Goal: Complete application form

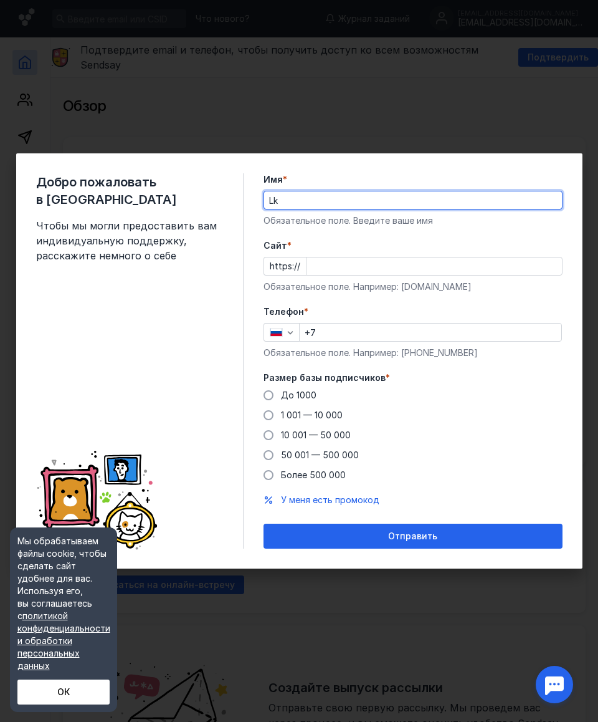
type input "Lk"
click at [457, 264] on input "Cайт *" at bounding box center [435, 265] width 256 height 17
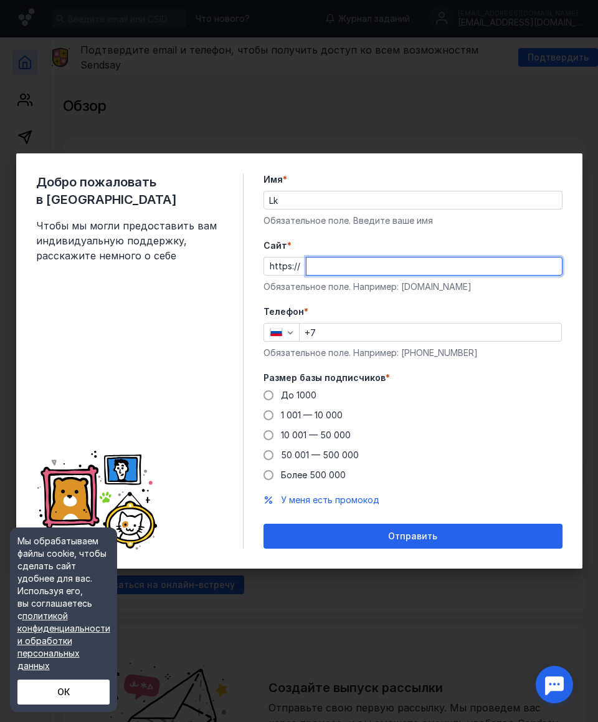
paste input "[DOMAIN_NAME][URL]"
type input "[DOMAIN_NAME][URL]"
click at [467, 428] on div "До [DATE] 1 001 — 10 000 10 001 — 50 000 50 001 — 500 000 Более 500 000" at bounding box center [413, 435] width 299 height 92
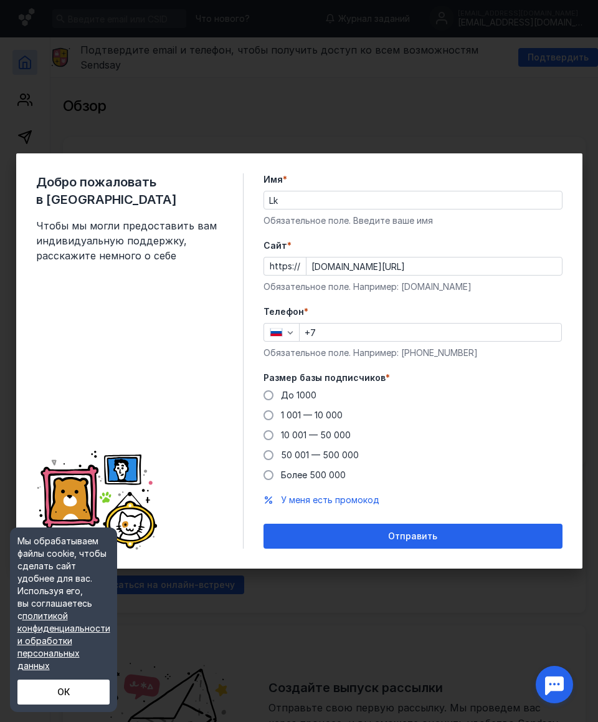
click at [443, 328] on input "+7" at bounding box center [431, 331] width 262 height 17
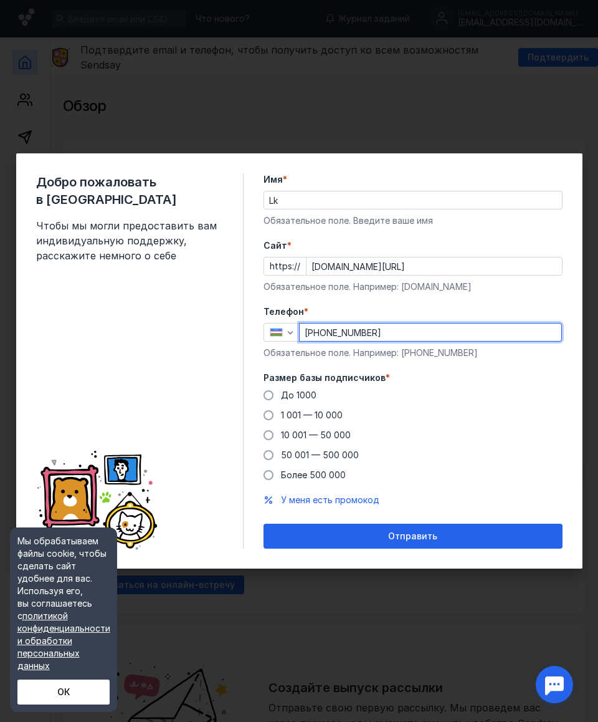
type input "[PHONE_NUMBER]"
click at [449, 434] on div "До [DATE] 1 001 — 10 000 10 001 — 50 000 50 001 — 500 000 Более 500 000" at bounding box center [413, 435] width 299 height 92
click at [309, 396] on span "До 1000" at bounding box center [299, 395] width 36 height 11
click at [0, 0] on input "До 1000" at bounding box center [0, 0] width 0 height 0
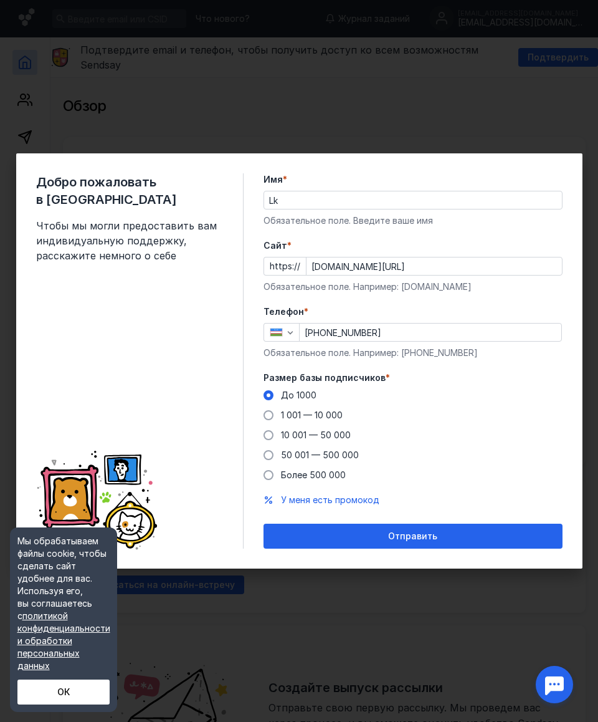
click at [334, 415] on span "1 001 — 10 000" at bounding box center [312, 414] width 62 height 11
click at [0, 0] on input "1 001 — 10 000" at bounding box center [0, 0] width 0 height 0
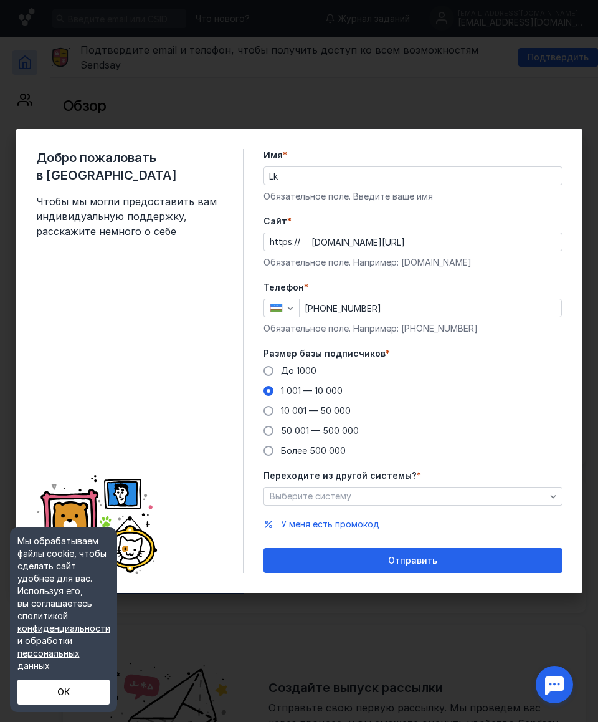
click at [337, 414] on span "10 001 — 50 000" at bounding box center [316, 410] width 70 height 11
click at [0, 0] on input "10 001 — 50 000" at bounding box center [0, 0] width 0 height 0
click at [366, 494] on div "Выберите систему" at bounding box center [408, 496] width 282 height 11
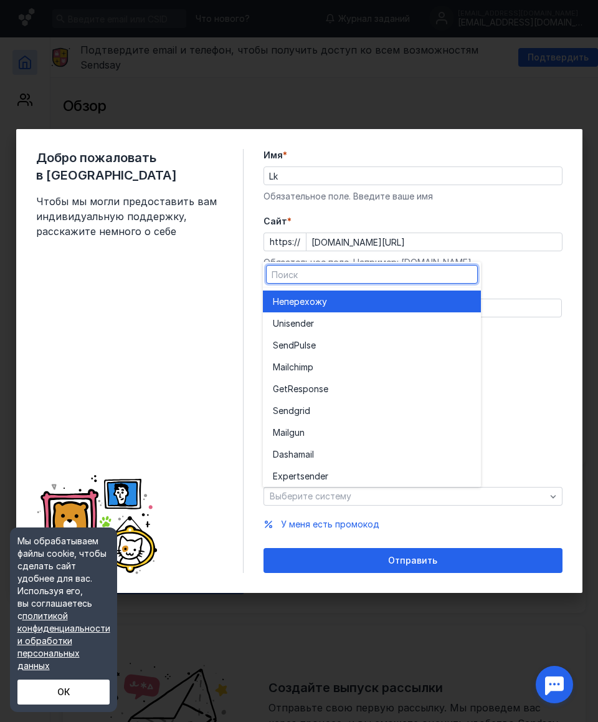
click at [517, 413] on div "До [DATE] 1 001 — 10 000 10 001 — 50 000 50 001 — 500 000 Более 500 000" at bounding box center [413, 411] width 299 height 92
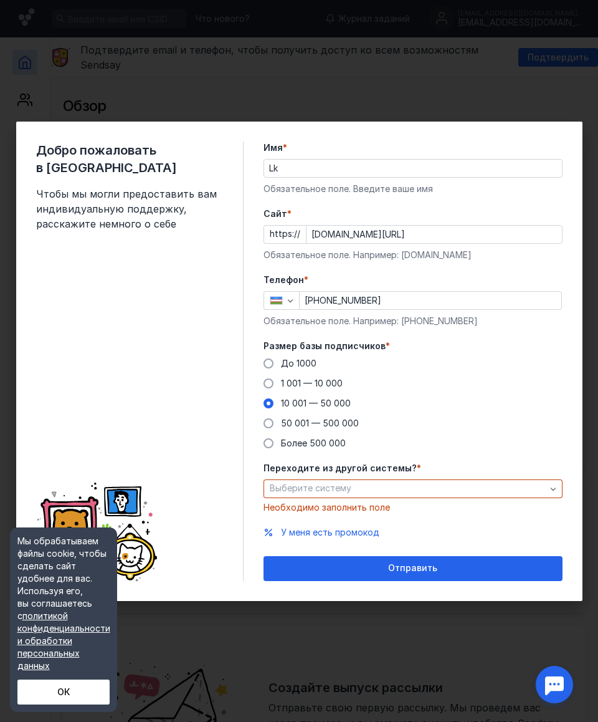
click at [429, 491] on div "Выберите систему" at bounding box center [408, 488] width 282 height 11
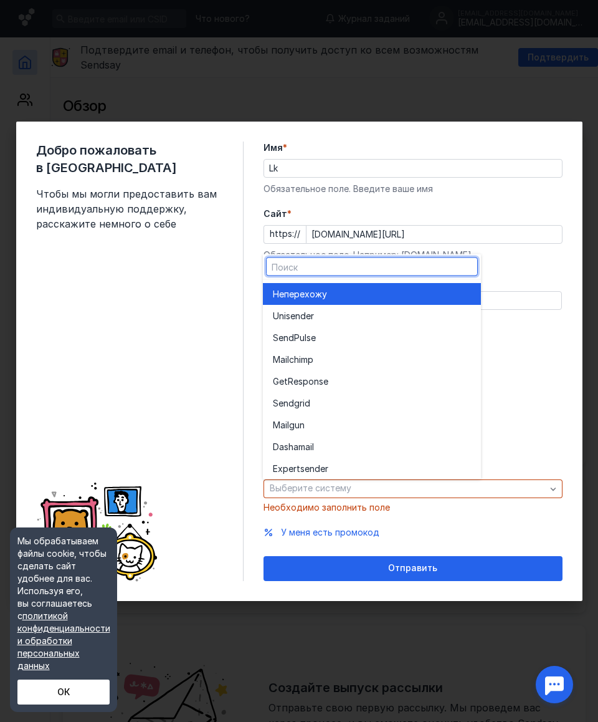
click at [411, 295] on div "Не перехожу" at bounding box center [372, 293] width 198 height 12
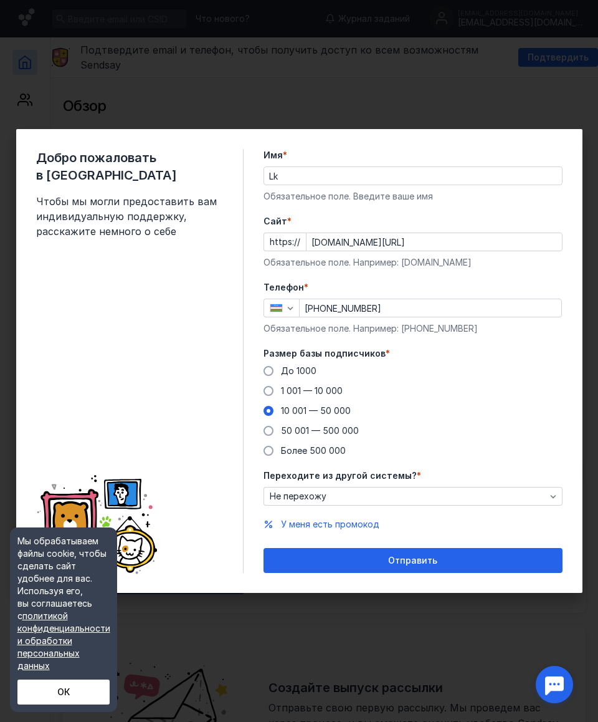
click at [330, 446] on span "Более 500 000" at bounding box center [313, 450] width 65 height 11
click at [0, 0] on input "Более 500 000" at bounding box center [0, 0] width 0 height 0
click at [406, 559] on span "Отправить" at bounding box center [412, 560] width 49 height 11
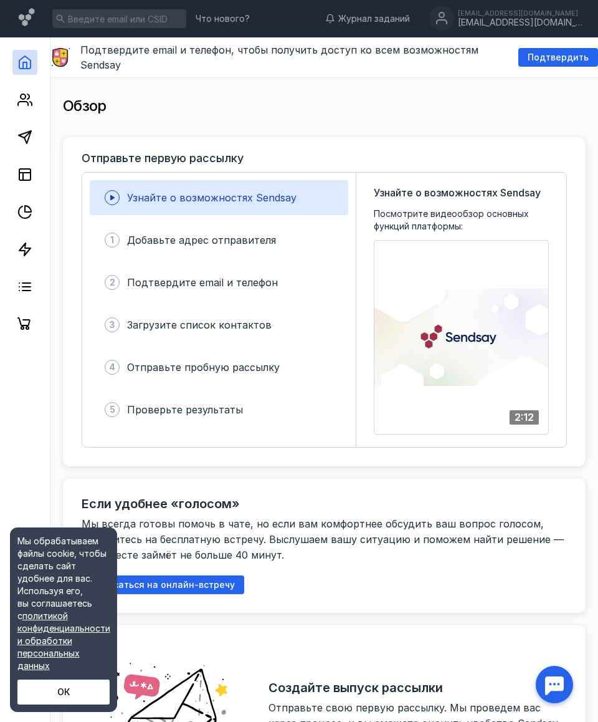
click at [135, 191] on span "Узнайте о возможностях Sendsay" at bounding box center [212, 197] width 170 height 12
click at [110, 190] on icon at bounding box center [112, 197] width 15 height 15
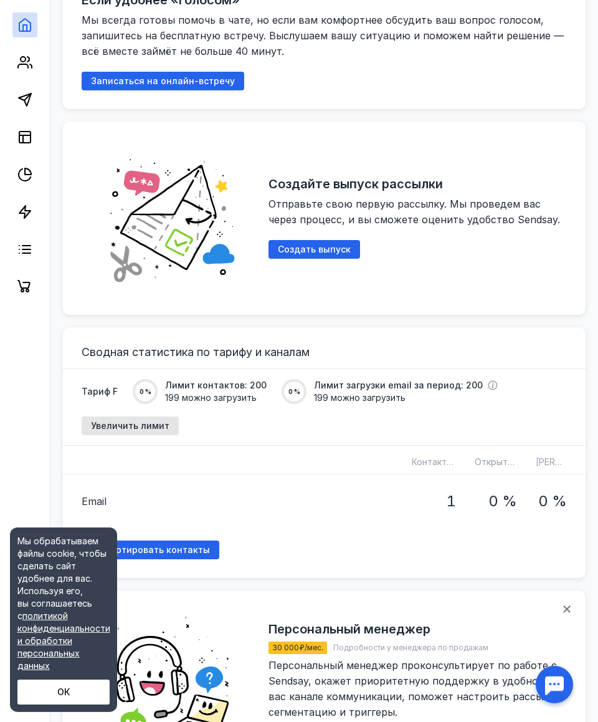
scroll to position [505, 0]
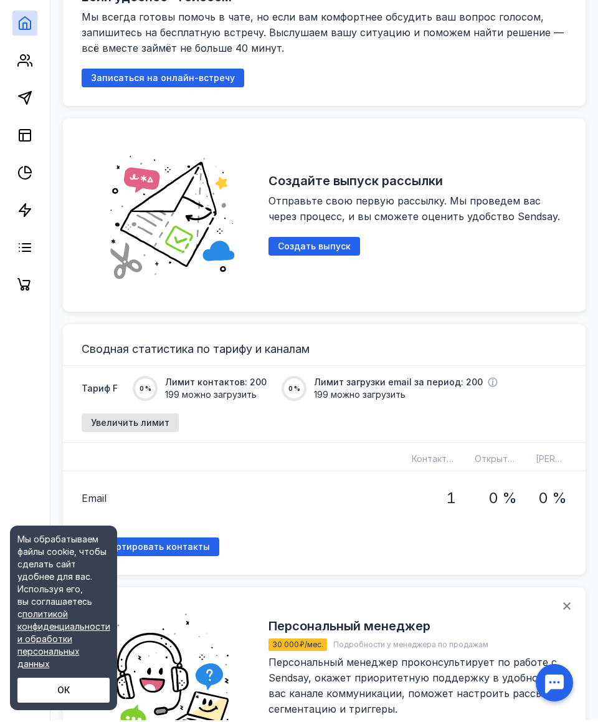
click at [104, 543] on span "Импортировать контакты" at bounding box center [150, 548] width 119 height 11
